Goal: Information Seeking & Learning: Understand process/instructions

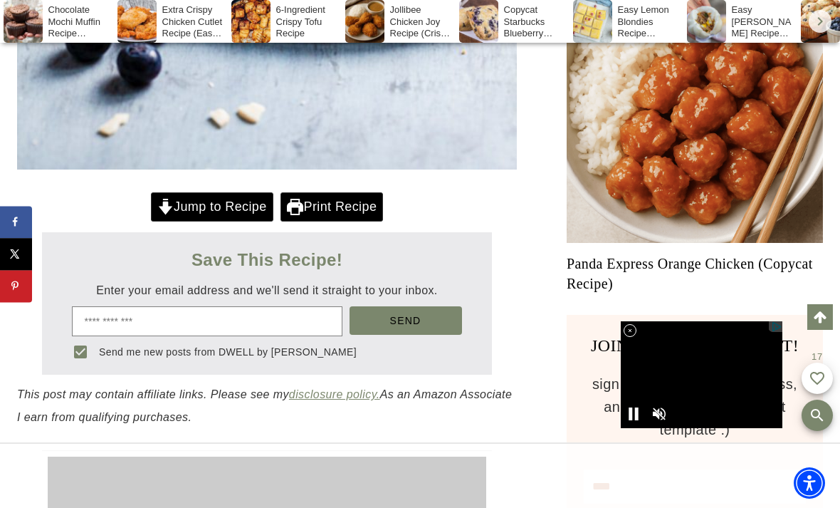
scroll to position [921, 0]
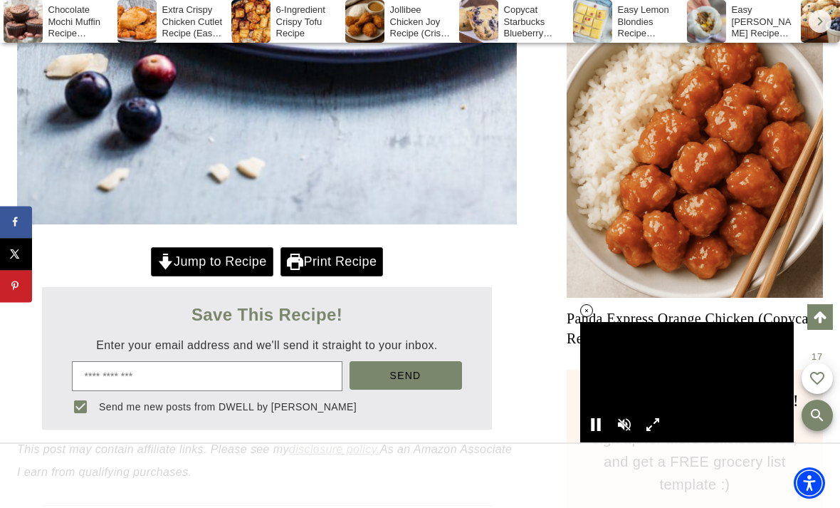
click at [232, 259] on link "Jump to Recipe" at bounding box center [212, 261] width 122 height 29
